Goal: Task Accomplishment & Management: Manage account settings

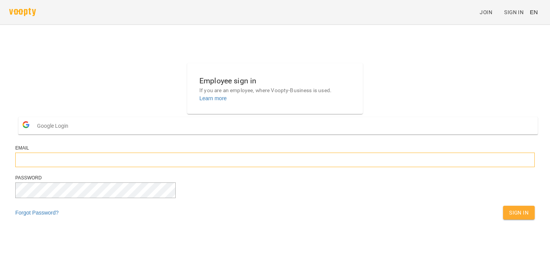
type input "**********"
click at [502, 221] on div "Sign In" at bounding box center [519, 212] width 35 height 17
click at [509, 217] on span "Sign In" at bounding box center [518, 212] width 19 height 9
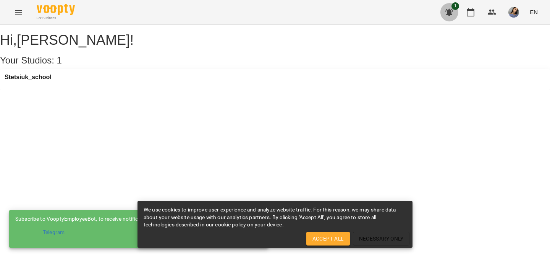
click at [447, 11] on icon "button" at bounding box center [449, 12] width 9 height 9
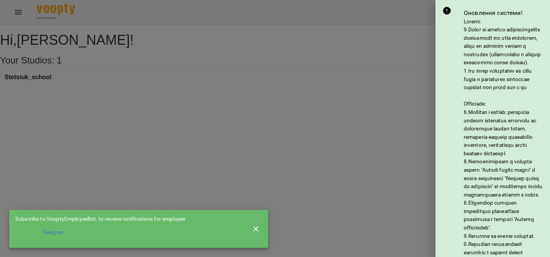
click at [378, 66] on div at bounding box center [275, 128] width 550 height 257
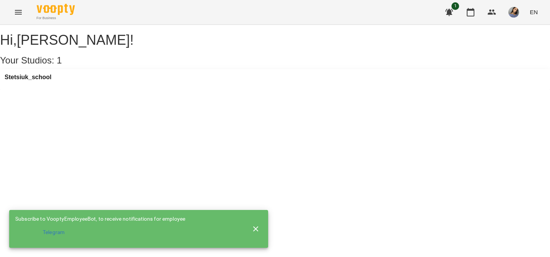
click at [117, 90] on div "Stetsiuk_school" at bounding box center [275, 79] width 550 height 21
click at [463, 10] on button "button" at bounding box center [470, 12] width 18 height 18
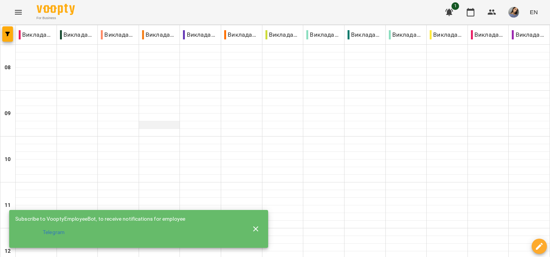
scroll to position [311, 0]
click at [255, 225] on icon "button" at bounding box center [255, 228] width 9 height 9
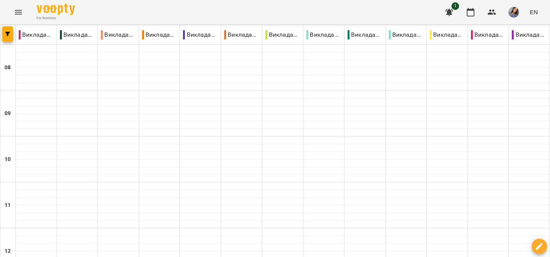
scroll to position [228, 0]
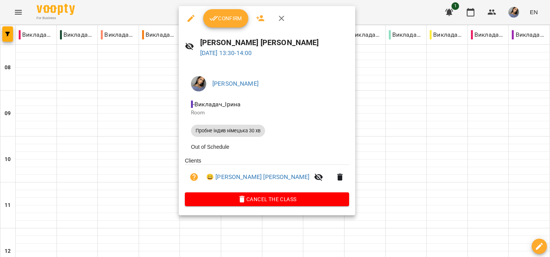
click at [224, 22] on span "Confirm" at bounding box center [225, 18] width 33 height 9
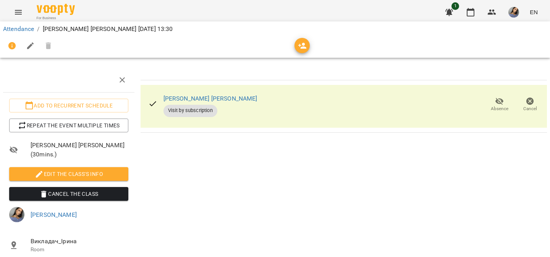
click at [197, 112] on span "Visit by subscription" at bounding box center [191, 110] width 54 height 7
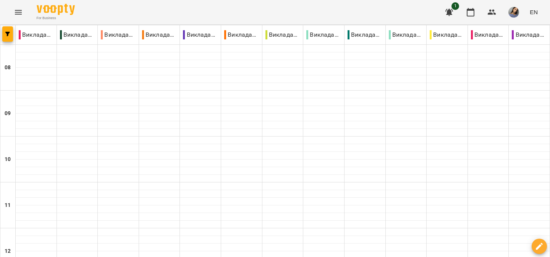
scroll to position [278, 0]
select select "**********"
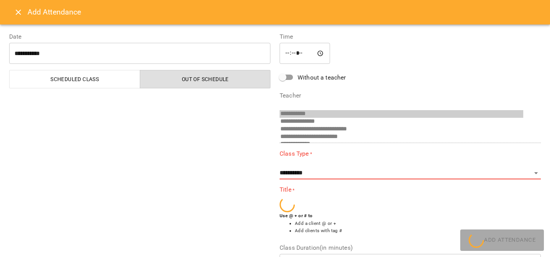
scroll to position [43, 0]
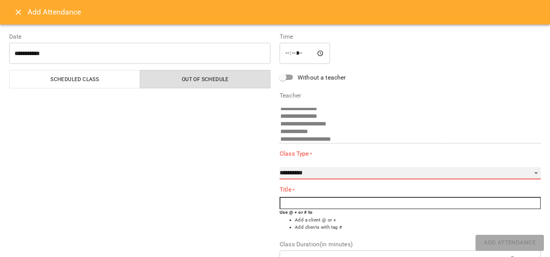
click at [307, 178] on select "**********" at bounding box center [410, 173] width 261 height 12
select select "**********"
click at [280, 167] on select "**********" at bounding box center [410, 173] width 261 height 12
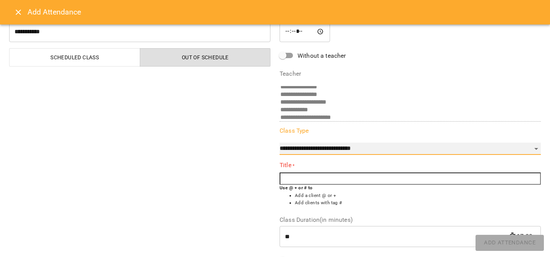
scroll to position [23, 0]
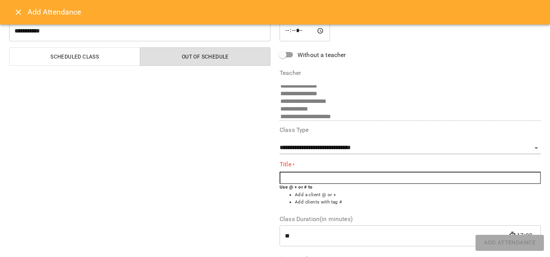
click at [308, 180] on input "text" at bounding box center [410, 178] width 261 height 12
type input "*"
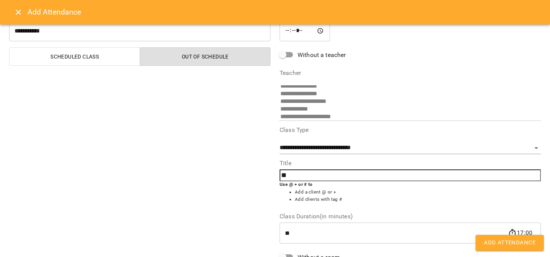
type input "*"
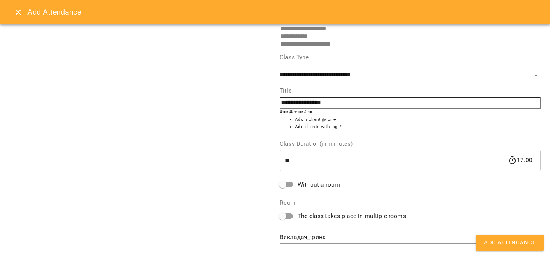
scroll to position [107, 0]
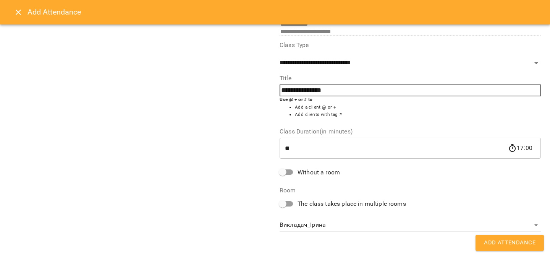
type input "**********"
click at [483, 239] on button "Add Attendance" at bounding box center [510, 243] width 68 height 16
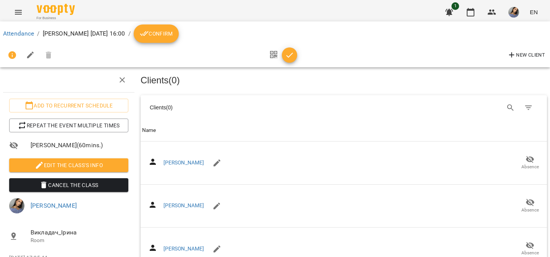
click at [149, 31] on icon "breadcrumb" at bounding box center [144, 33] width 9 height 5
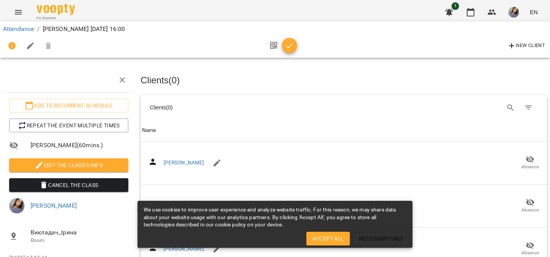
click at [16, 19] on button "Menu" at bounding box center [18, 12] width 18 height 18
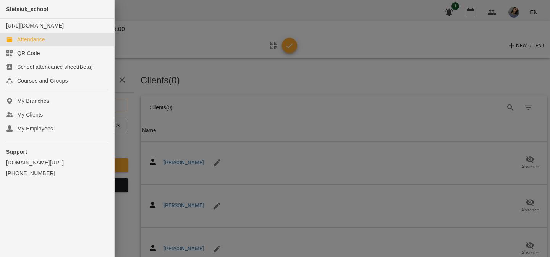
click at [57, 45] on link "Attendance" at bounding box center [57, 39] width 114 height 14
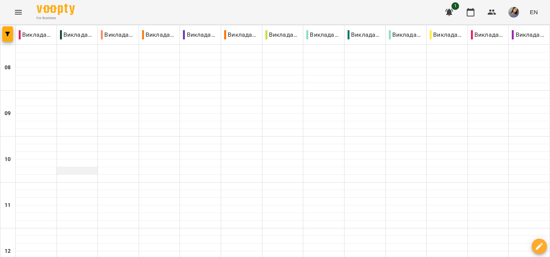
scroll to position [351, 0]
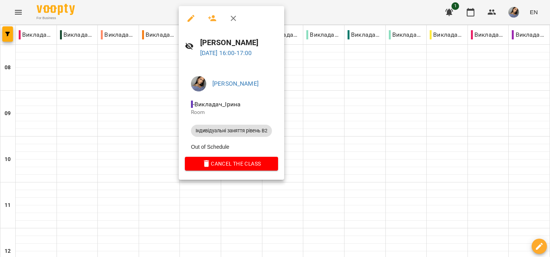
click at [340, 110] on div at bounding box center [275, 128] width 550 height 257
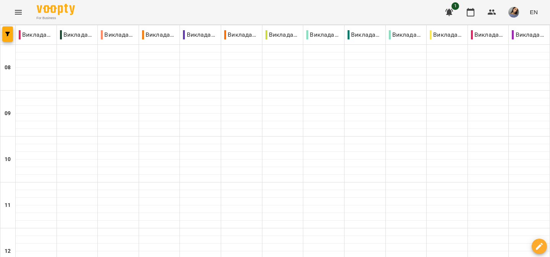
click at [457, 13] on button "button" at bounding box center [449, 12] width 18 height 18
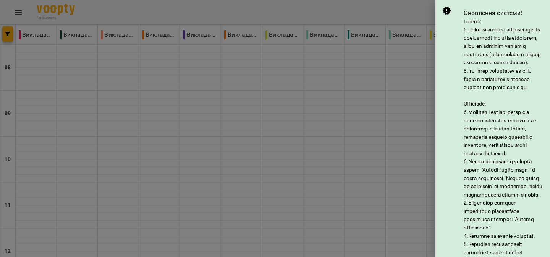
click at [413, 7] on div at bounding box center [275, 128] width 550 height 257
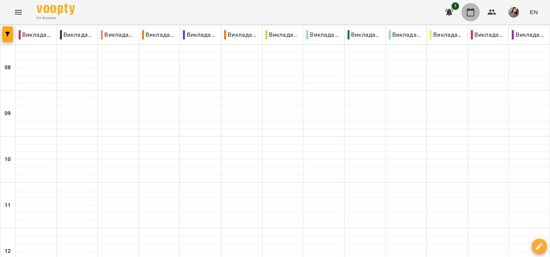
click at [467, 13] on icon "button" at bounding box center [470, 12] width 9 height 9
click at [496, 13] on icon "button" at bounding box center [491, 12] width 9 height 9
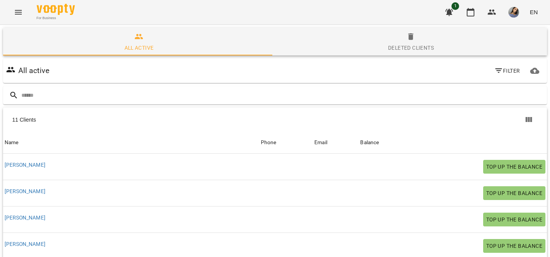
click at [291, 145] on span "Phone" at bounding box center [286, 142] width 50 height 9
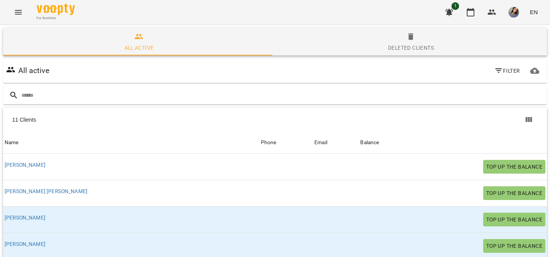
click at [360, 139] on div "Balance" at bounding box center [369, 142] width 19 height 9
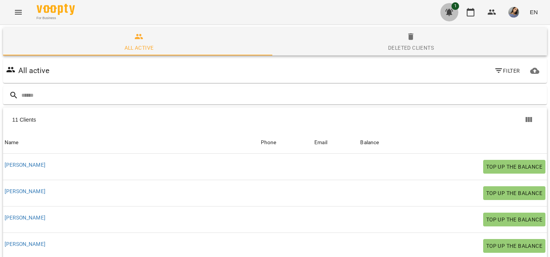
click at [454, 10] on button "button" at bounding box center [449, 12] width 18 height 18
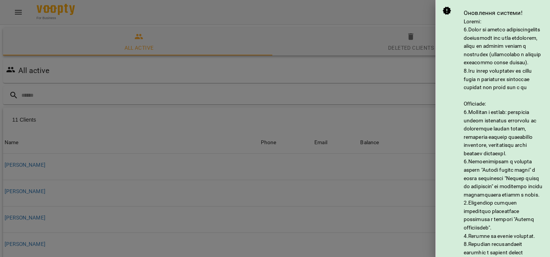
click at [423, 16] on div at bounding box center [275, 128] width 550 height 257
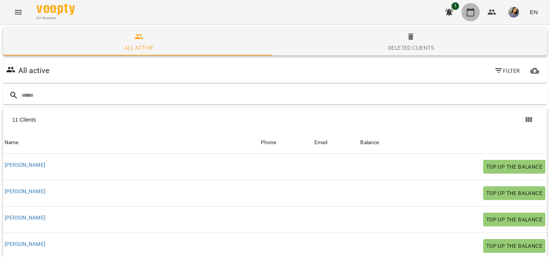
click at [469, 19] on button "button" at bounding box center [470, 12] width 18 height 18
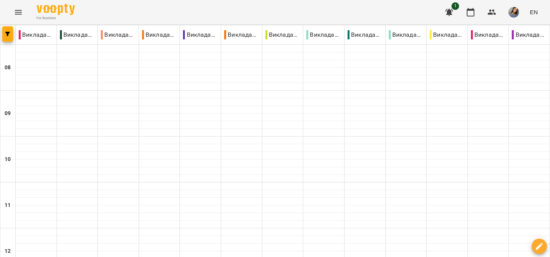
click at [513, 15] on img "button" at bounding box center [513, 12] width 11 height 11
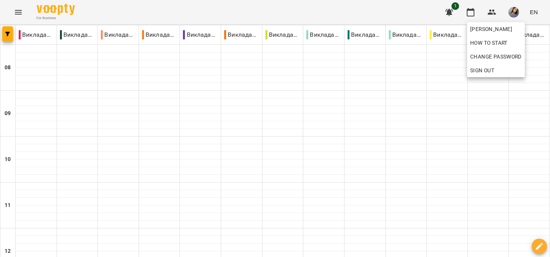
click at [491, 5] on div at bounding box center [275, 128] width 550 height 257
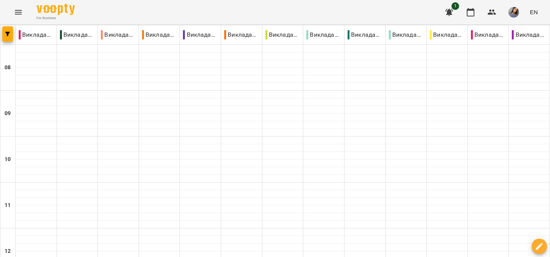
click at [21, 8] on icon "Menu" at bounding box center [18, 12] width 9 height 9
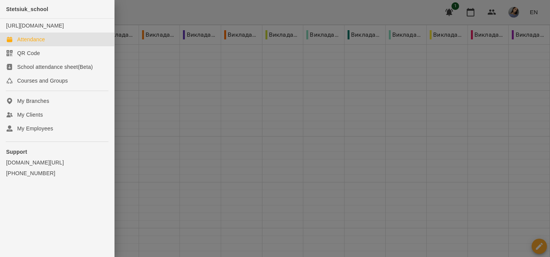
click at [237, 14] on div at bounding box center [275, 128] width 550 height 257
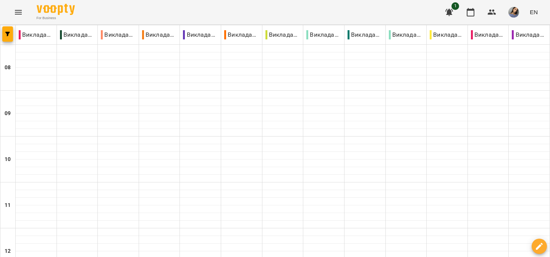
click at [521, 13] on button "button" at bounding box center [514, 12] width 20 height 20
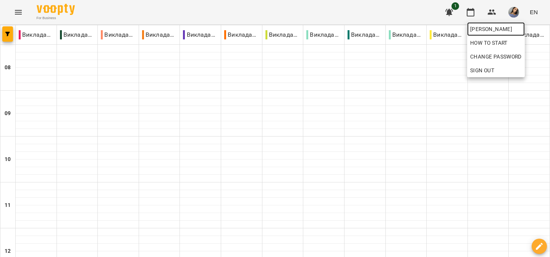
click at [511, 31] on span "[PERSON_NAME]" at bounding box center [496, 28] width 52 height 9
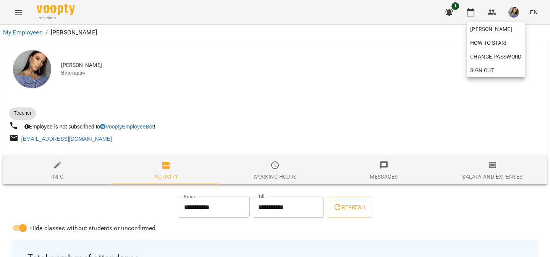
click at [272, 161] on div at bounding box center [275, 128] width 550 height 257
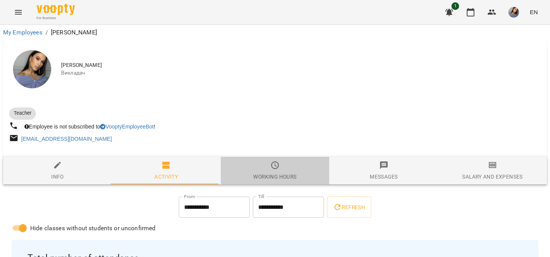
click at [273, 169] on icon "button" at bounding box center [275, 165] width 8 height 8
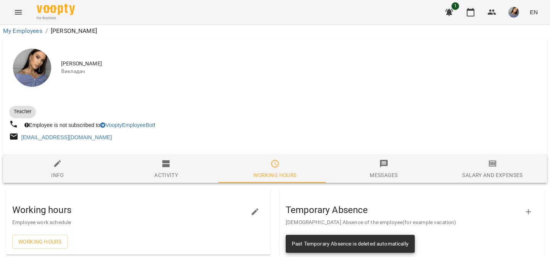
scroll to position [100, 0]
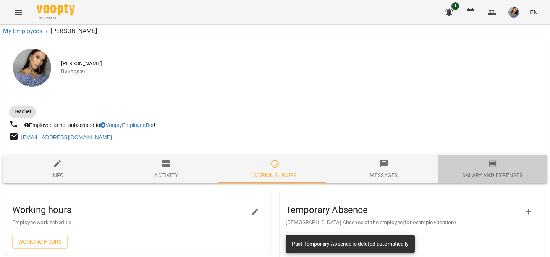
click at [497, 170] on div "Salary and Expenses" at bounding box center [492, 174] width 60 height 9
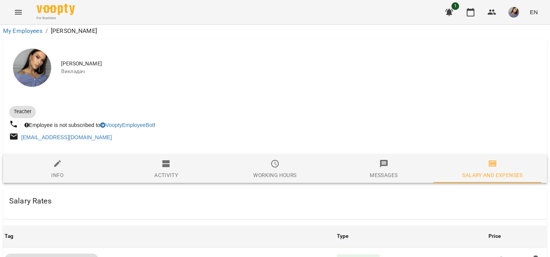
scroll to position [125, 0]
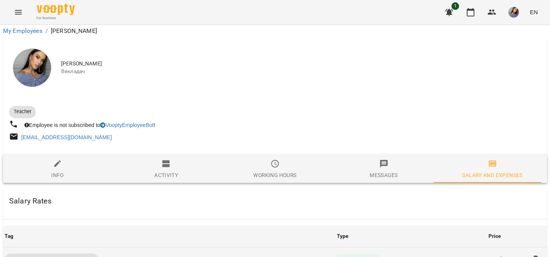
click at [361, 254] on div "Rate per class" at bounding box center [358, 259] width 43 height 11
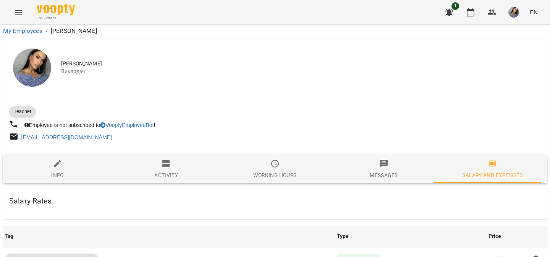
scroll to position [52, 0]
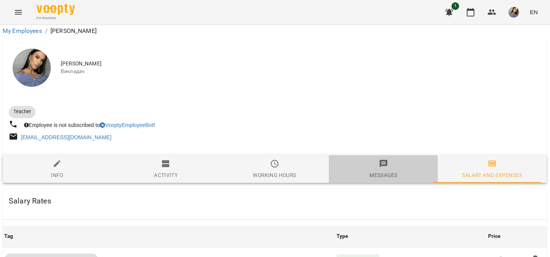
click at [368, 155] on button "Messages" at bounding box center [383, 169] width 109 height 28
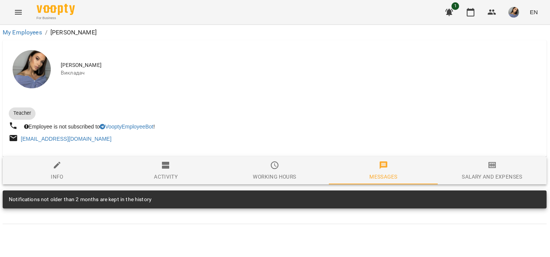
click at [53, 164] on icon "button" at bounding box center [57, 164] width 9 height 9
select select "**"
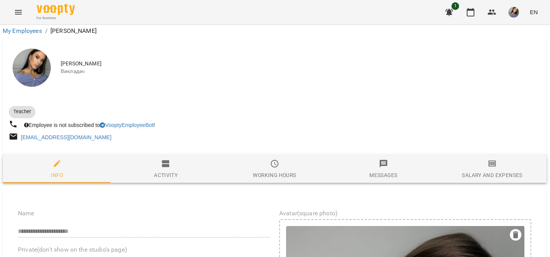
scroll to position [81, 0]
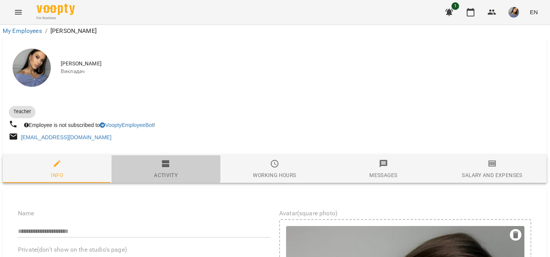
click at [164, 160] on icon "button" at bounding box center [165, 163] width 7 height 7
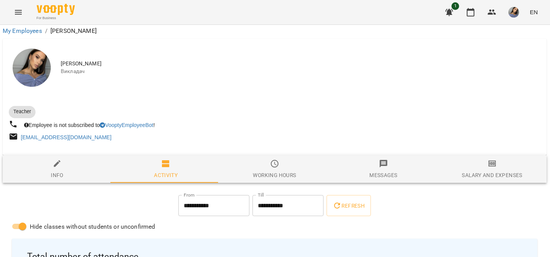
scroll to position [400, 0]
